Goal: Ask a question: Seek information or help from site administrators or community

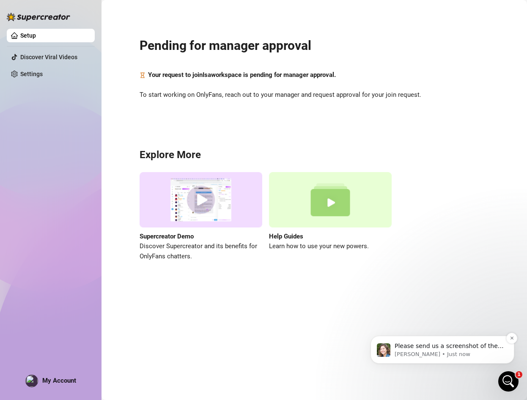
click at [455, 347] on p "Please send us a screenshot of the error message or issue you're experiencing. …" at bounding box center [448, 346] width 109 height 8
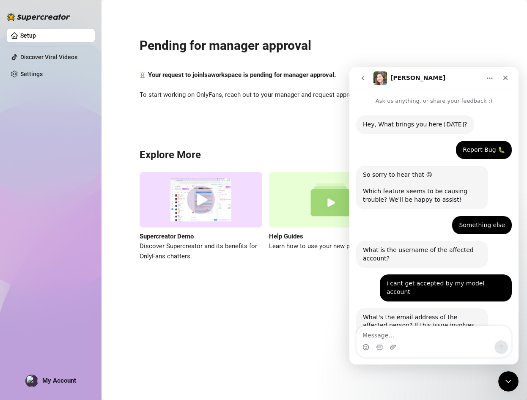
scroll to position [168, 0]
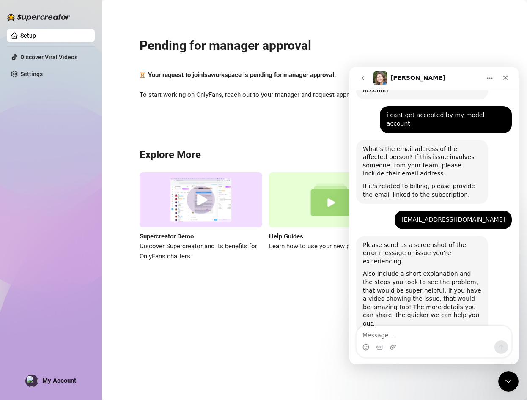
click at [73, 380] on span "My Account" at bounding box center [59, 381] width 34 height 8
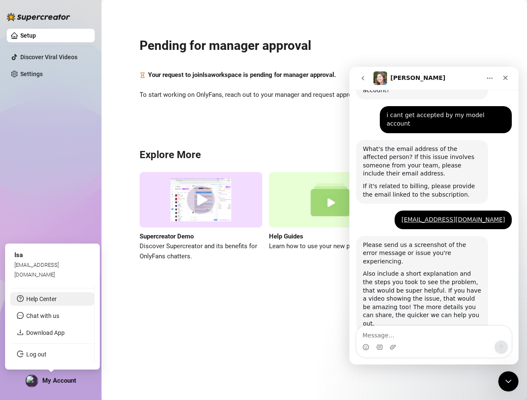
click at [54, 301] on link "Help Center" at bounding box center [41, 298] width 30 height 7
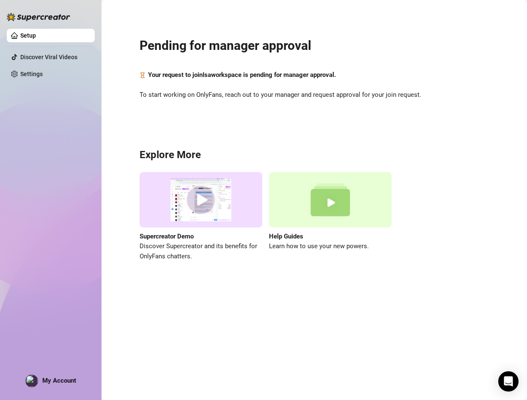
click at [53, 374] on div "Setup Discover Viral Videos Settings My Account" at bounding box center [51, 196] width 88 height 392
click at [48, 381] on span "My Account" at bounding box center [59, 381] width 34 height 8
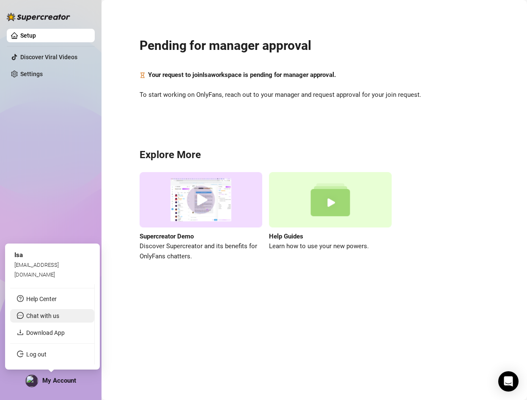
click at [52, 316] on span "Chat with us" at bounding box center [42, 315] width 33 height 7
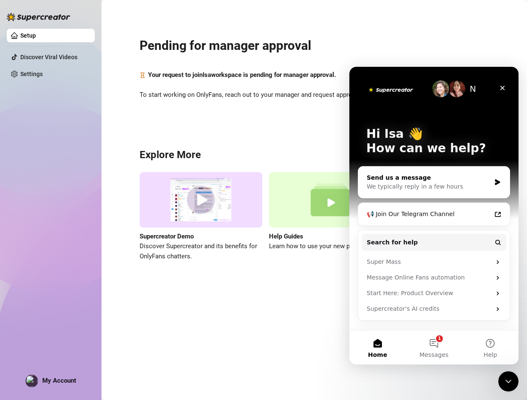
click at [423, 183] on div "We typically reply in a few hours" at bounding box center [428, 186] width 124 height 9
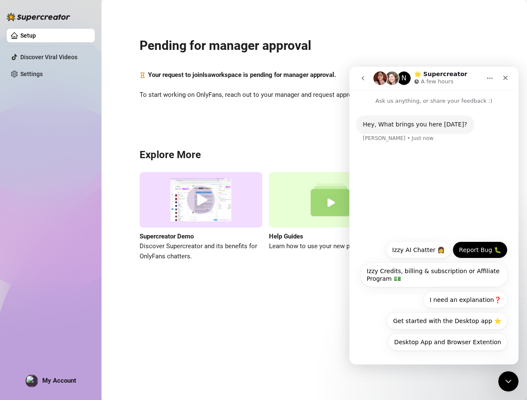
click at [479, 247] on button "Report Bug 🐛" at bounding box center [479, 249] width 55 height 17
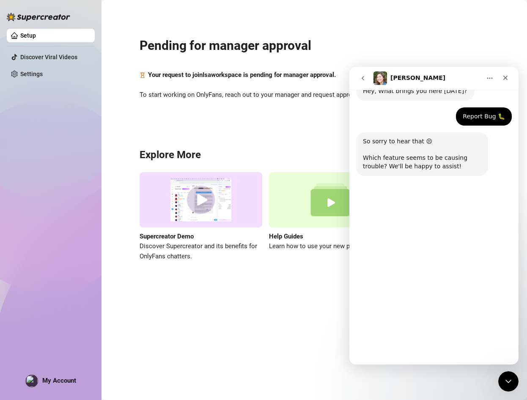
scroll to position [39, 0]
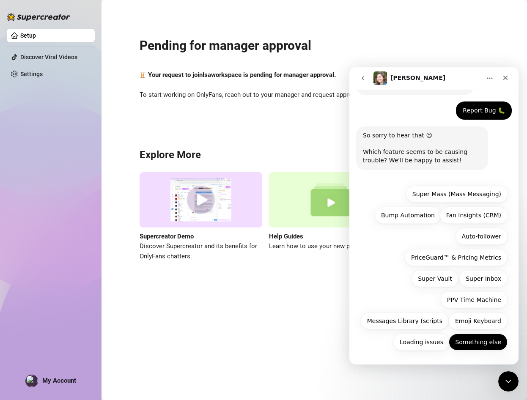
click at [491, 344] on button "Something else" at bounding box center [477, 342] width 59 height 17
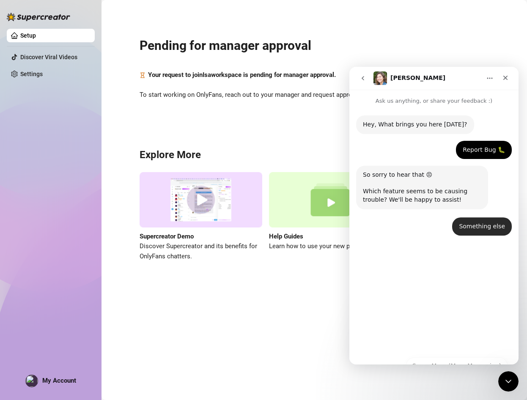
scroll to position [0, 0]
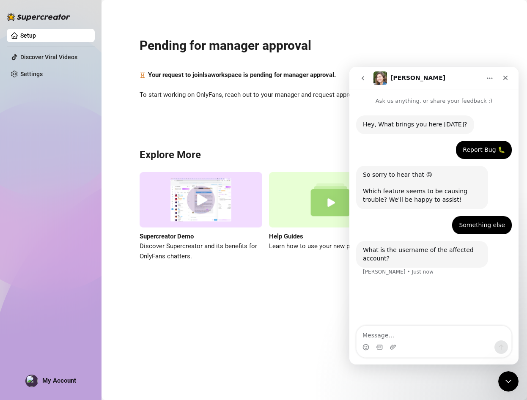
click at [394, 331] on textarea "Message…" at bounding box center [433, 333] width 155 height 14
click at [386, 336] on textarea "i cant ger accepted by my model account" at bounding box center [433, 333] width 155 height 14
type textarea "i cant get accepted by my model account"
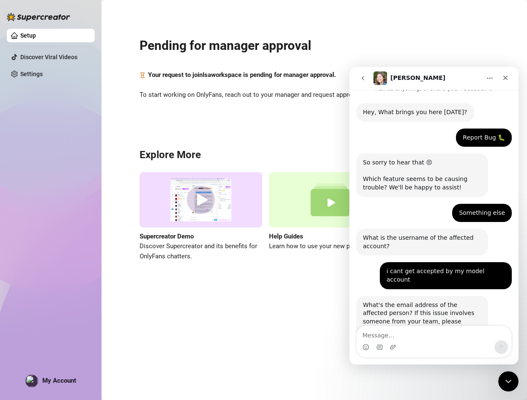
scroll to position [56, 0]
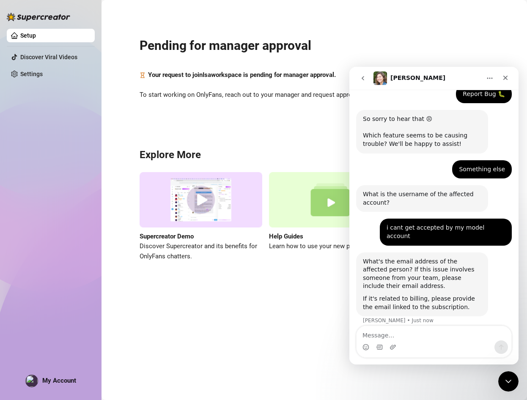
click at [425, 339] on textarea "Message…" at bounding box center [433, 333] width 155 height 14
click at [413, 334] on textarea "Message…" at bounding box center [433, 333] width 155 height 14
type textarea "[EMAIL_ADDRESS][DOMAIN_NAME]"
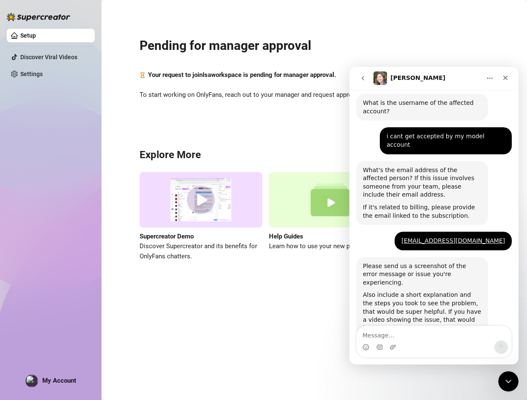
scroll to position [168, 0]
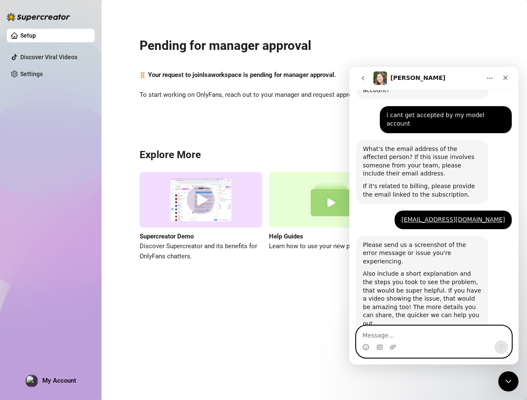
click at [449, 340] on textarea "Message…" at bounding box center [433, 333] width 155 height 14
click at [397, 44] on h2 "Pending for manager approval" at bounding box center [313, 46] width 349 height 16
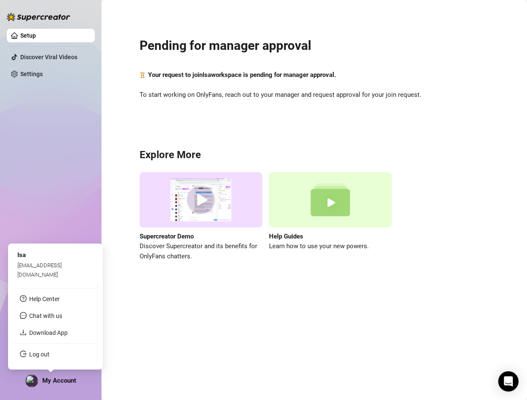
click at [56, 381] on span "My Account" at bounding box center [59, 381] width 34 height 8
click at [258, 341] on main "Pending for manager approval Your request to join Isa workspace is pending for …" at bounding box center [313, 200] width 425 height 400
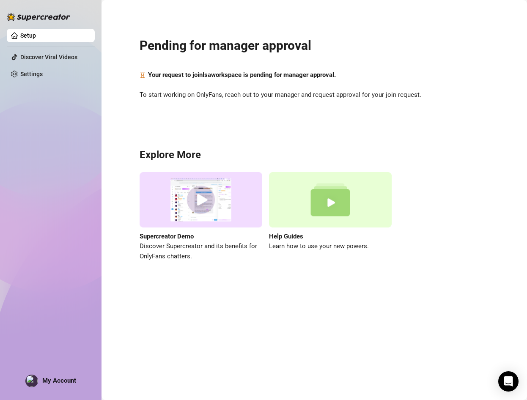
click at [42, 372] on div "Setup Discover Viral Videos Settings My Account" at bounding box center [51, 196] width 88 height 392
click at [46, 375] on div "My Account" at bounding box center [50, 381] width 51 height 13
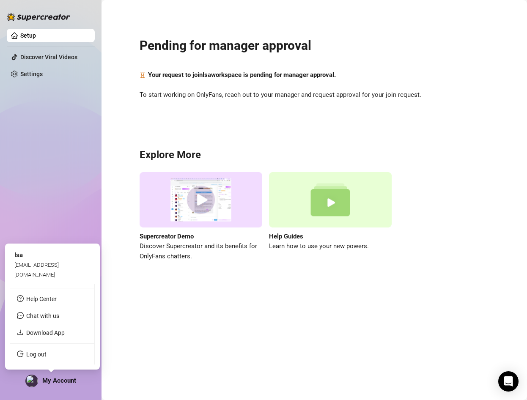
click at [46, 356] on link "Log out" at bounding box center [36, 354] width 20 height 7
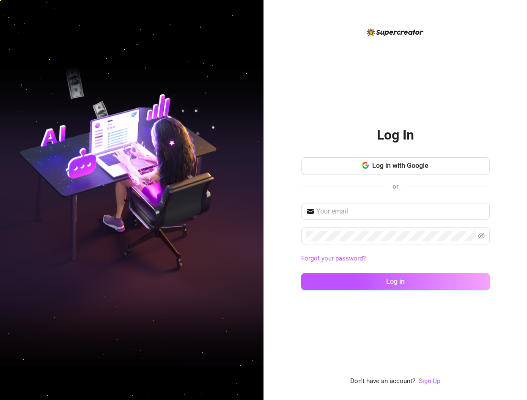
click at [457, 360] on div "Log In Log in with Google or Forgot your password? Log in Don't have an account…" at bounding box center [395, 206] width 189 height 359
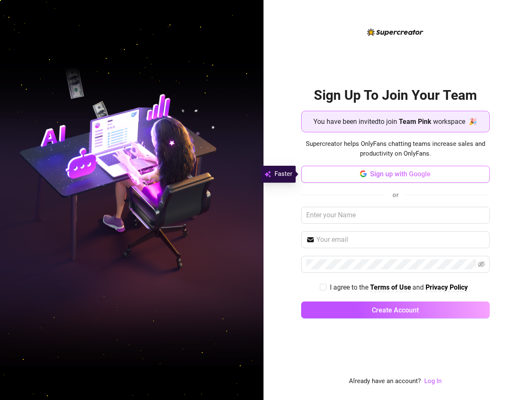
click at [353, 175] on button "Sign up with Google" at bounding box center [395, 174] width 189 height 17
click at [380, 170] on span "Sign up with Google" at bounding box center [400, 174] width 60 height 8
